Goal: Transaction & Acquisition: Purchase product/service

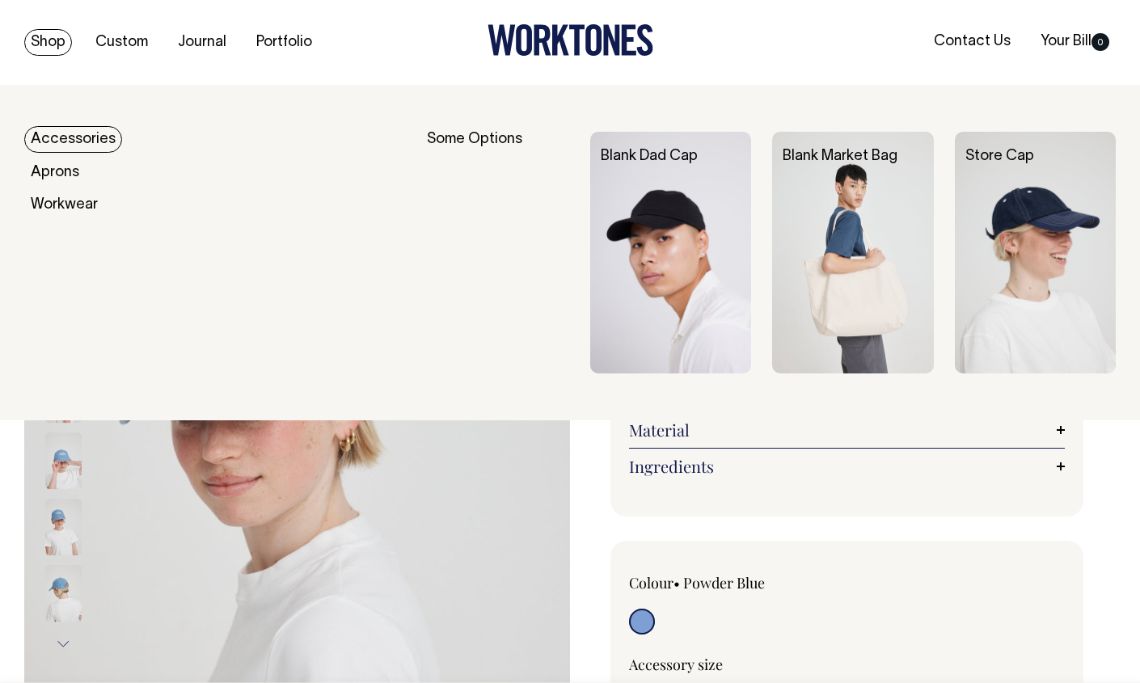
click at [49, 40] on link "Shop" at bounding box center [48, 42] width 48 height 27
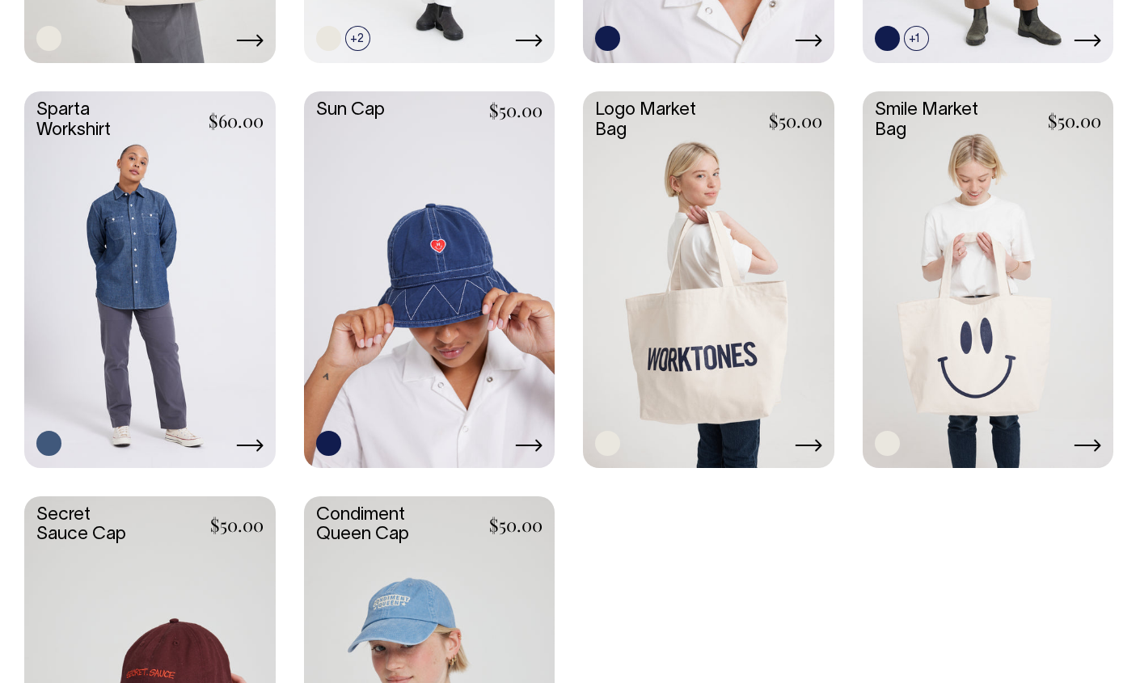
scroll to position [2410, 0]
click at [398, 294] on link at bounding box center [429, 278] width 251 height 374
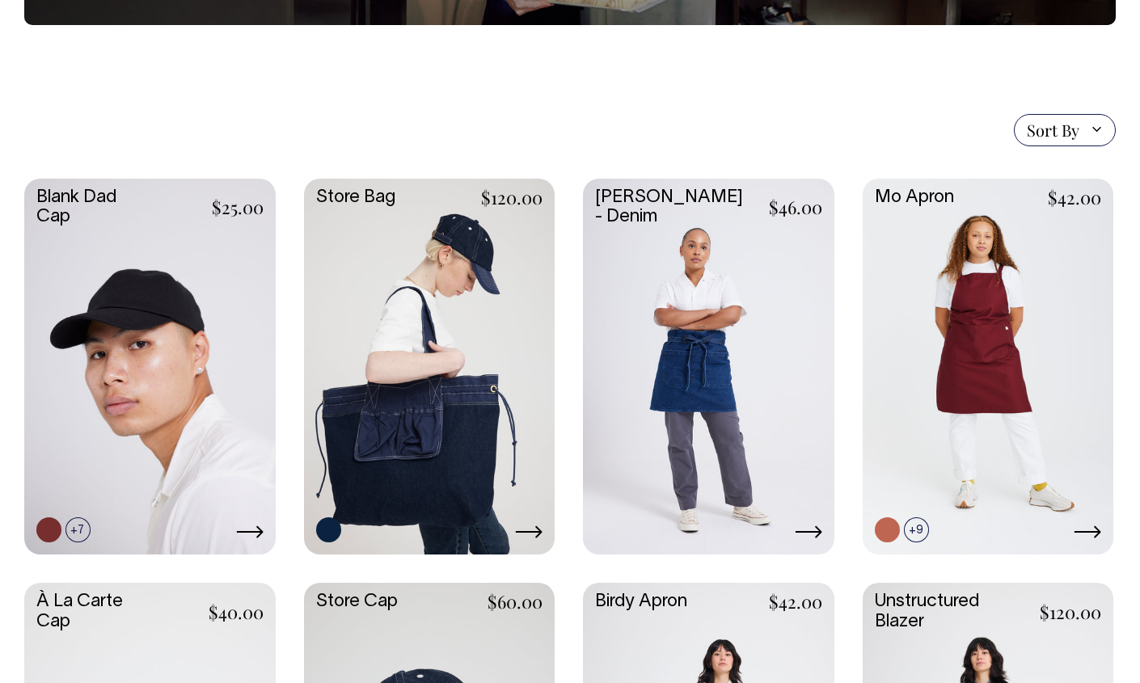
scroll to position [300, 0]
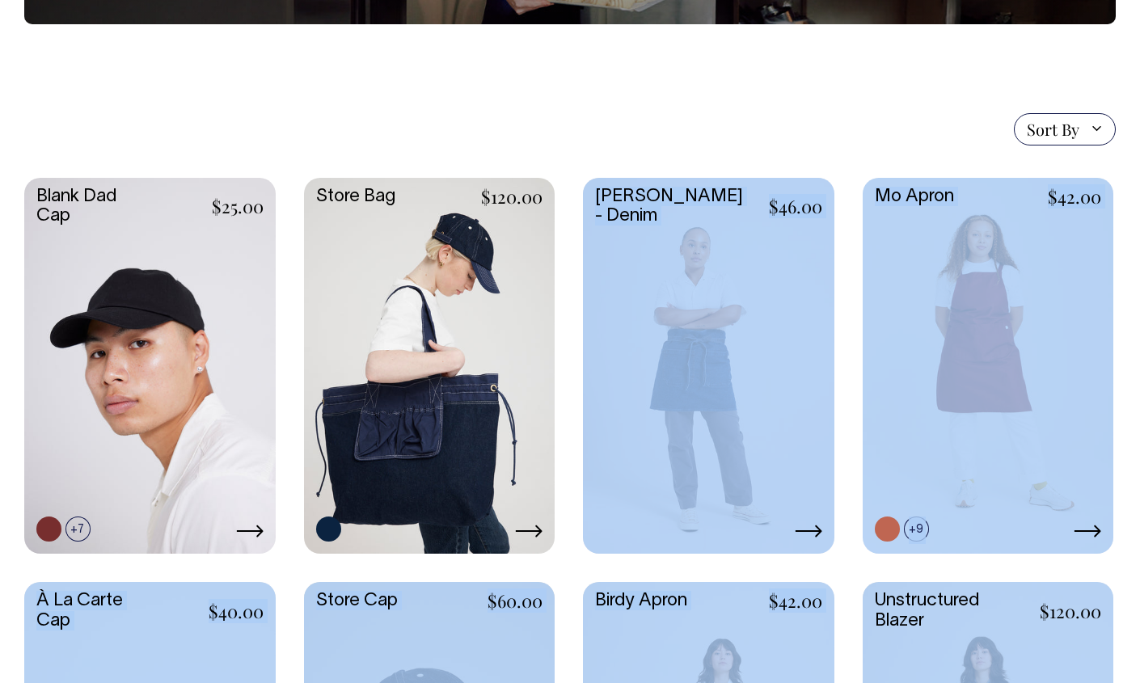
drag, startPoint x: 1126, startPoint y: 675, endPoint x: 455, endPoint y: 310, distance: 764.2
